Goal: Information Seeking & Learning: Learn about a topic

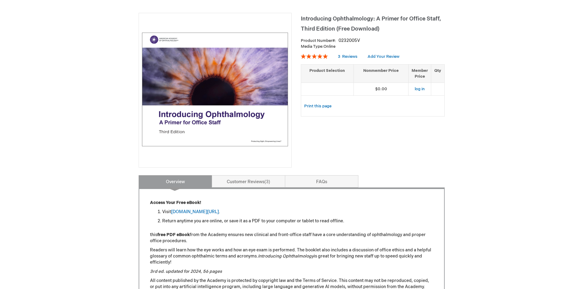
scroll to position [92, 0]
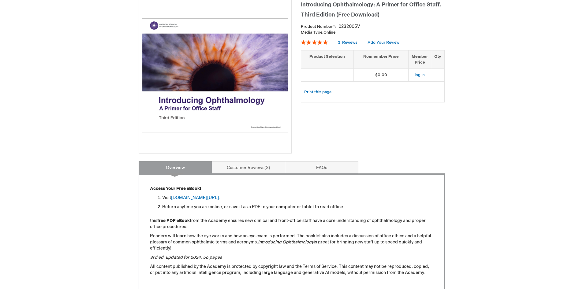
click at [247, 107] on img at bounding box center [215, 75] width 146 height 146
click at [198, 92] on img at bounding box center [215, 75] width 146 height 146
click at [219, 198] on link "[DOMAIN_NAME][URL]" at bounding box center [195, 197] width 48 height 5
click at [205, 75] on img at bounding box center [215, 75] width 146 height 146
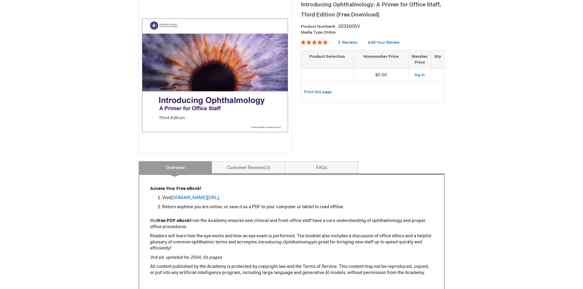
click at [210, 102] on img at bounding box center [215, 75] width 146 height 146
click at [171, 29] on img at bounding box center [215, 75] width 146 height 146
click at [212, 199] on link "[DOMAIN_NAME][URL]" at bounding box center [195, 197] width 48 height 5
click at [539, 187] on div "Log In Search My Cart CLOSE RECENTLY ADDED ITEM(S) Close There are no items in …" at bounding box center [291, 203] width 583 height 590
click at [219, 198] on link "[DOMAIN_NAME][URL]" at bounding box center [195, 197] width 48 height 5
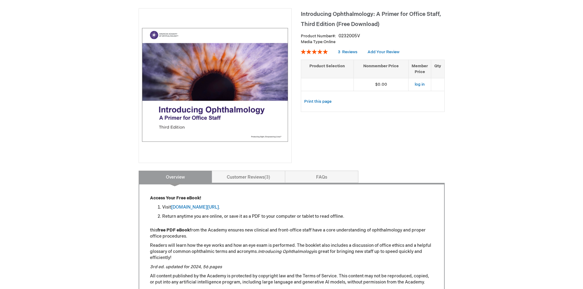
scroll to position [31, 0]
